Goal: Find contact information: Find contact information

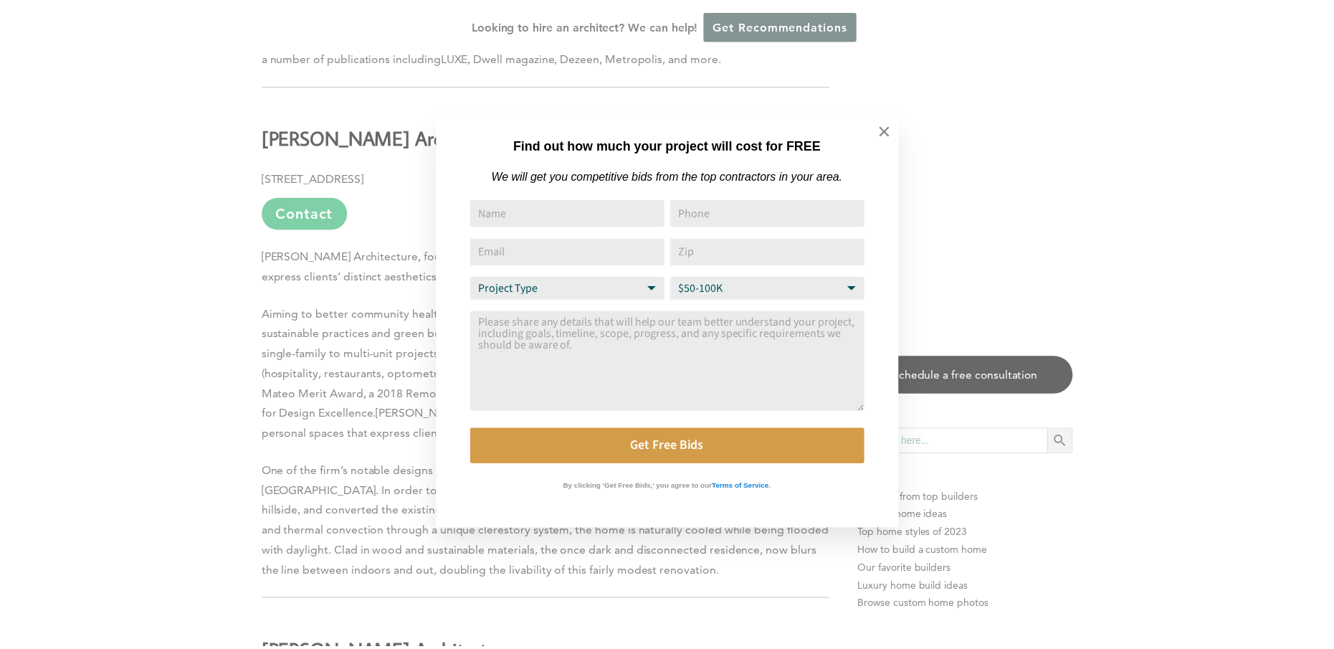
scroll to position [4658, 0]
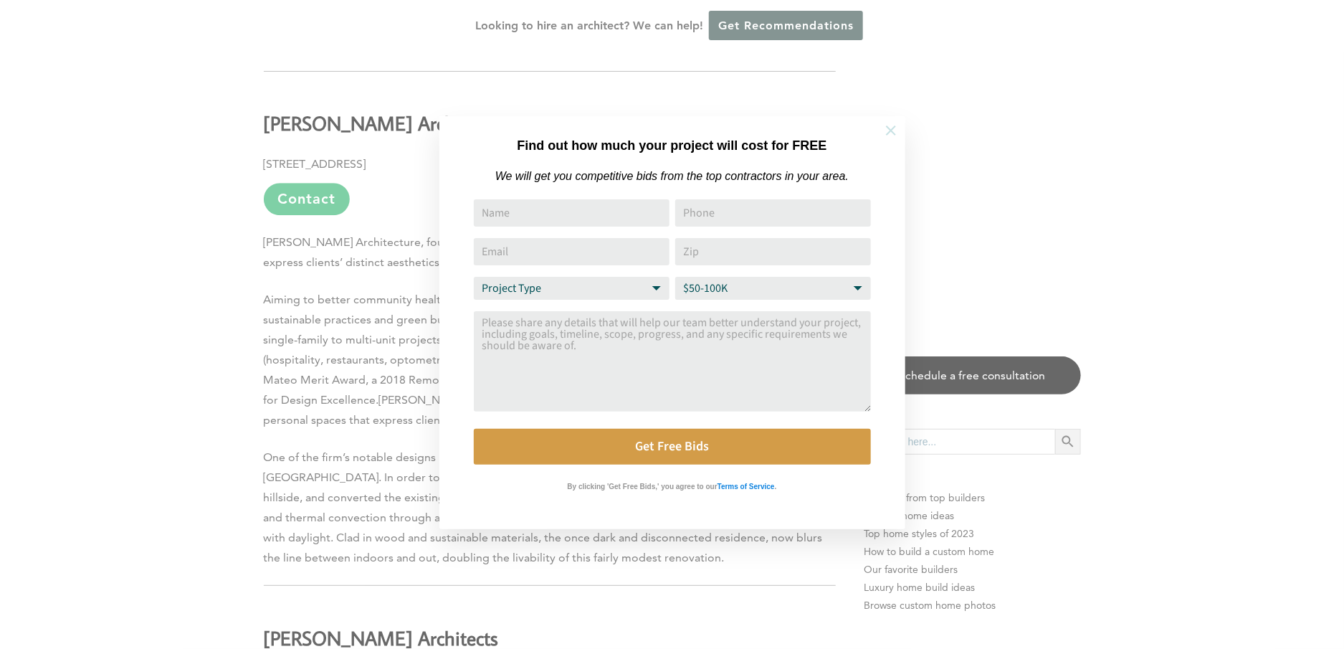
click at [886, 132] on icon at bounding box center [891, 131] width 16 height 16
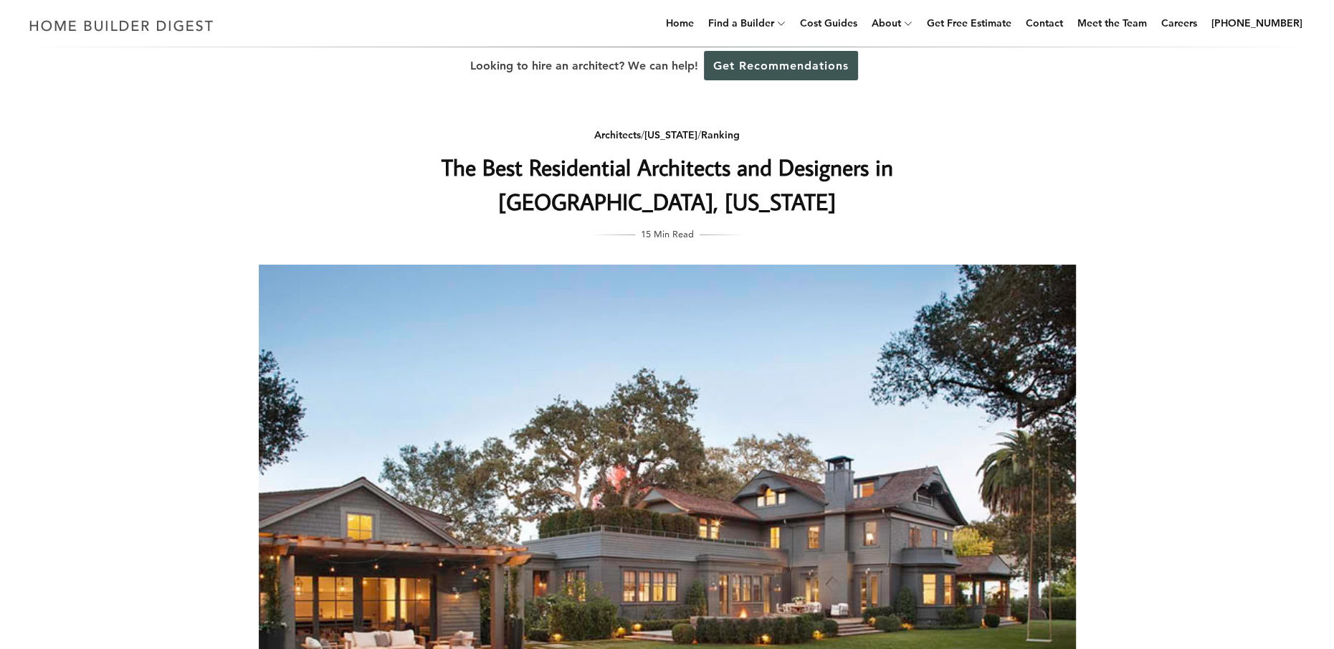
scroll to position [0, 0]
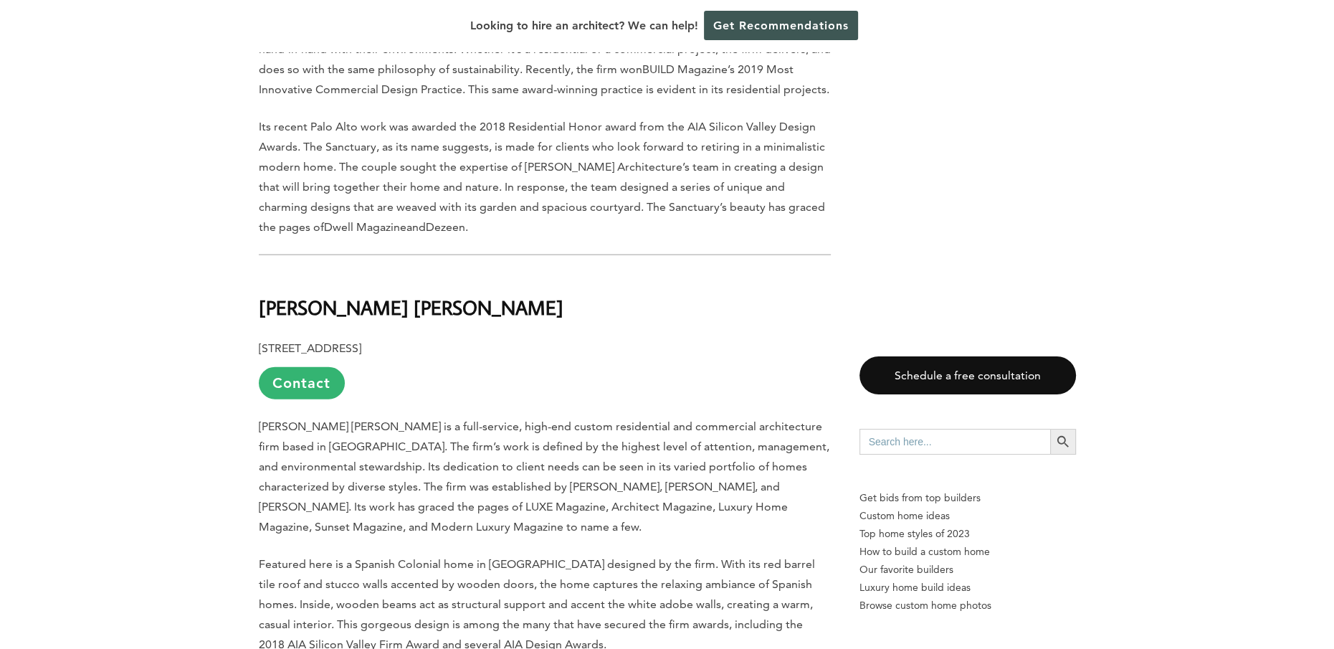
scroll to position [3870, 0]
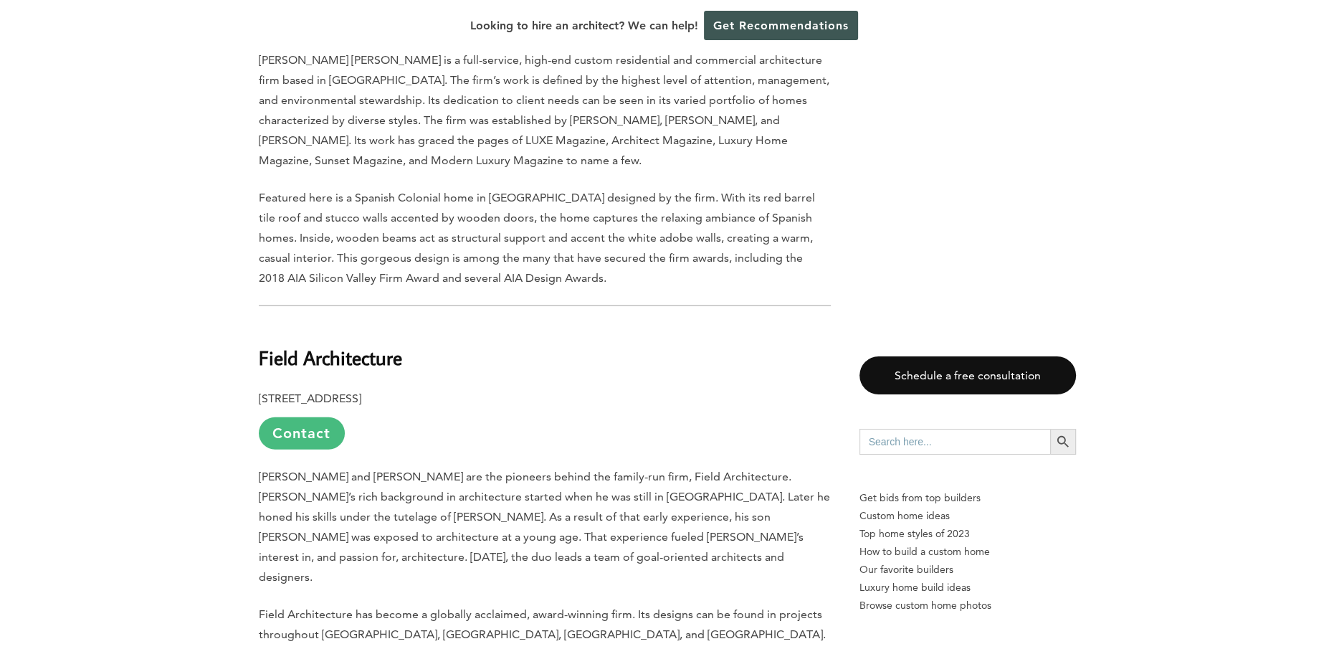
click at [299, 417] on link "Contact" at bounding box center [302, 433] width 86 height 32
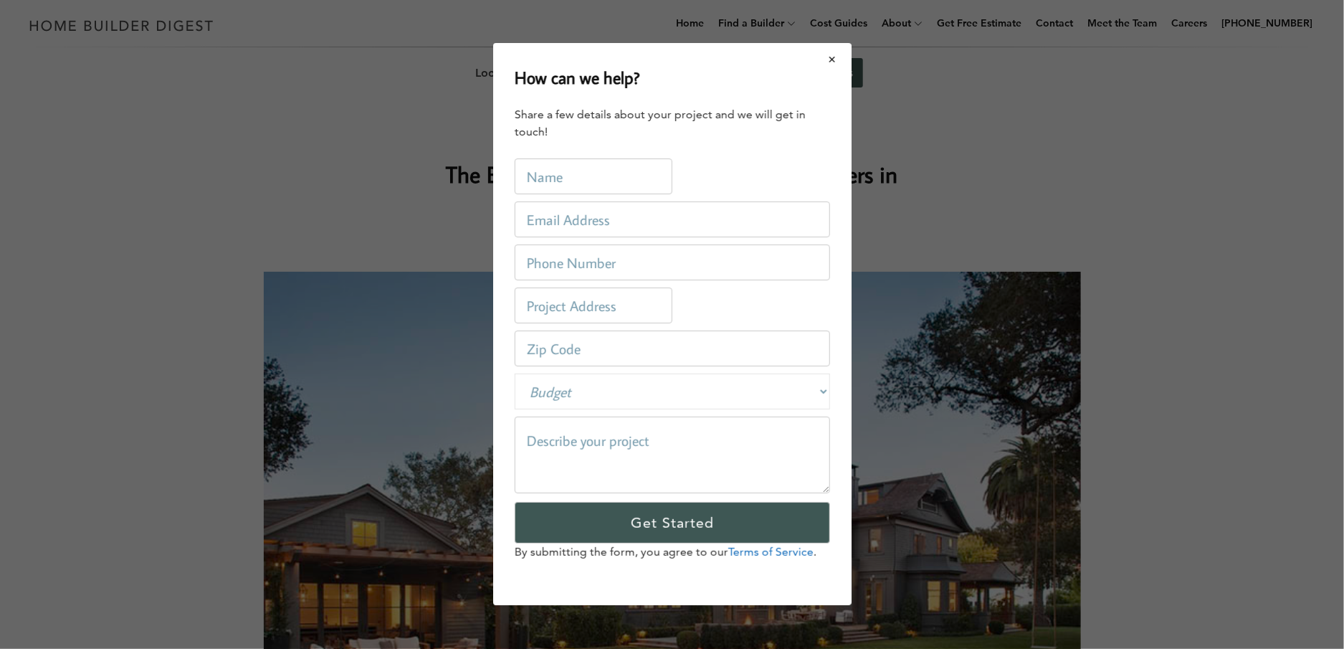
click at [834, 60] on button "Close modal" at bounding box center [832, 59] width 38 height 30
